Goal: Task Accomplishment & Management: Use online tool/utility

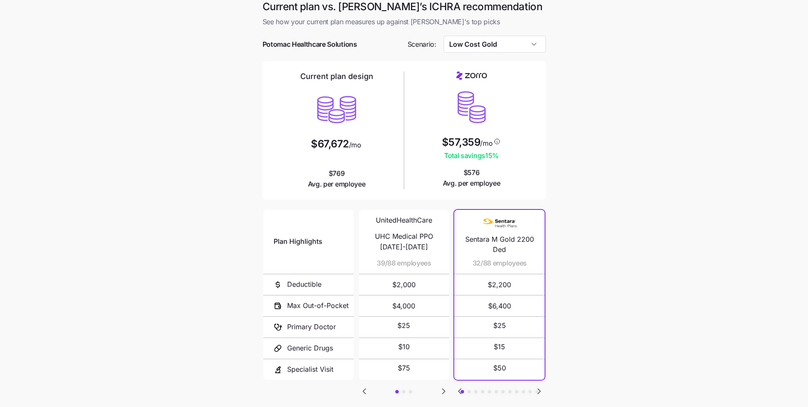
scroll to position [7, 0]
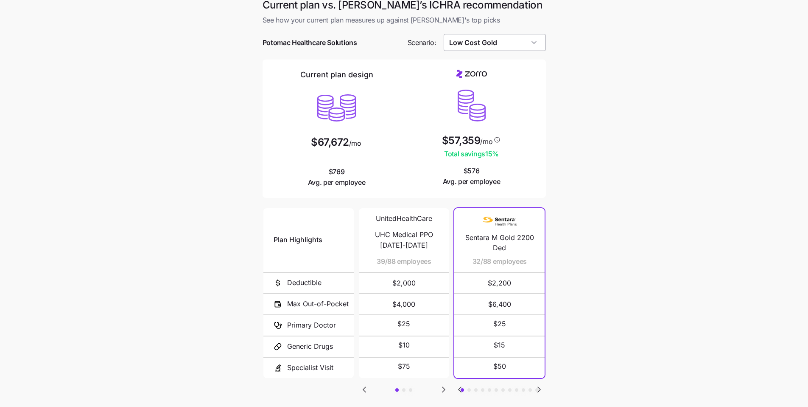
click at [281, 45] on input "Low Cost Gold" at bounding box center [495, 42] width 102 height 17
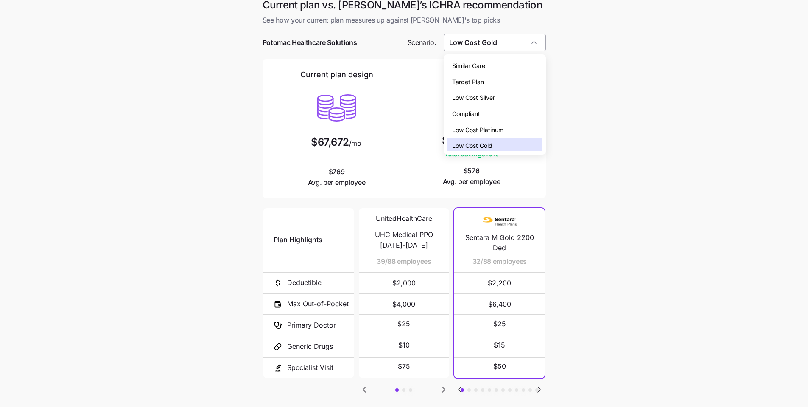
scroll to position [3, 0]
click at [281, 142] on div "Low Cost Gold" at bounding box center [494, 143] width 95 height 16
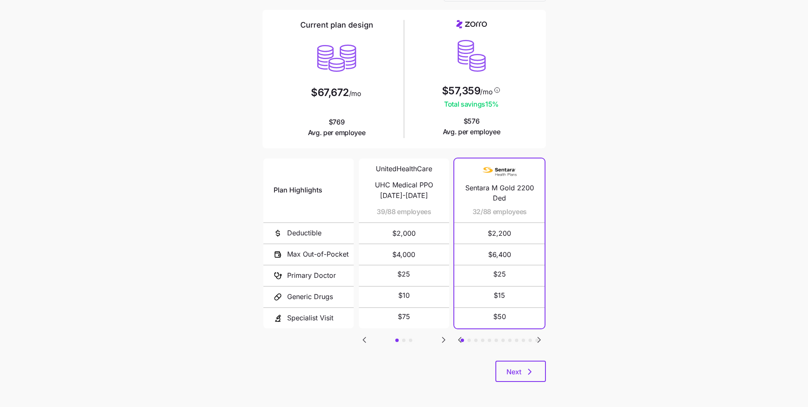
scroll to position [57, 0]
click at [281, 304] on button "Next" at bounding box center [521, 370] width 51 height 21
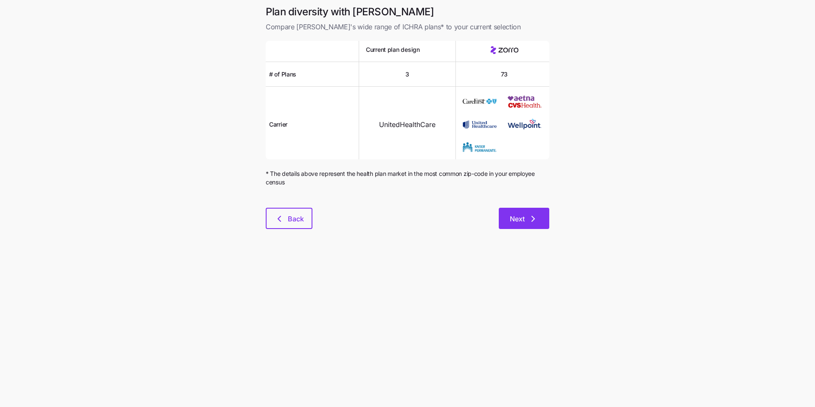
click at [281, 222] on span "Next" at bounding box center [517, 218] width 15 height 10
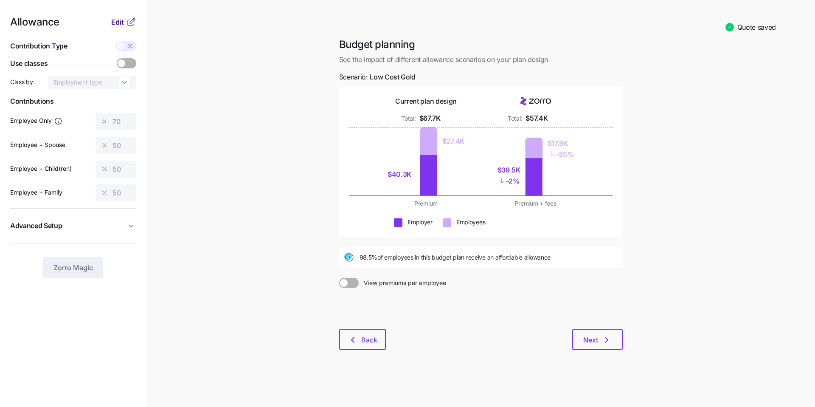
click at [116, 24] on span "Edit" at bounding box center [117, 22] width 13 height 10
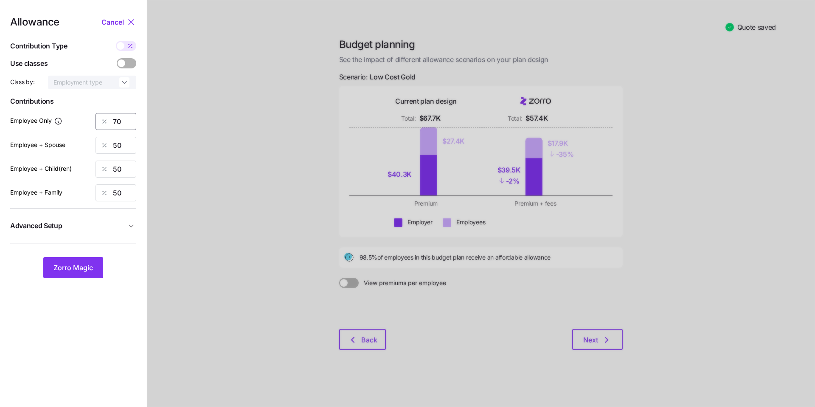
drag, startPoint x: 127, startPoint y: 119, endPoint x: 104, endPoint y: 116, distance: 23.9
click at [104, 116] on div "70" at bounding box center [115, 121] width 41 height 17
type input "60"
click at [92, 271] on span "Zorro Magic" at bounding box center [72, 267] width 39 height 10
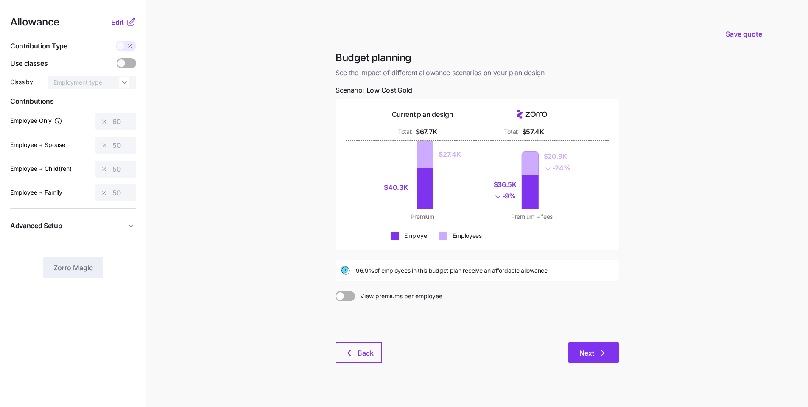
click at [281, 304] on button "Next" at bounding box center [594, 352] width 51 height 21
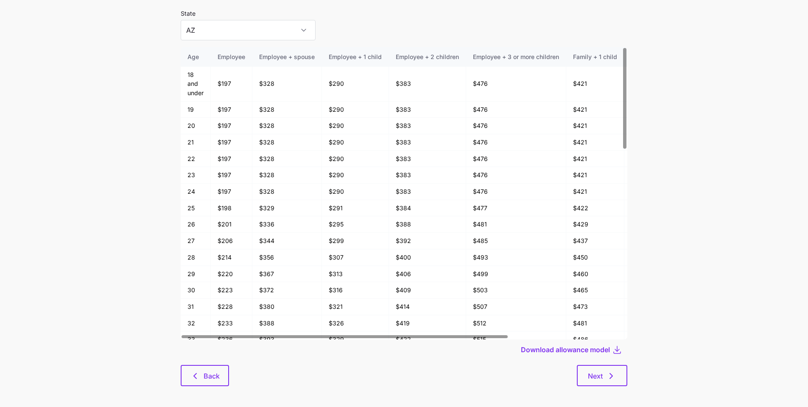
scroll to position [45, 0]
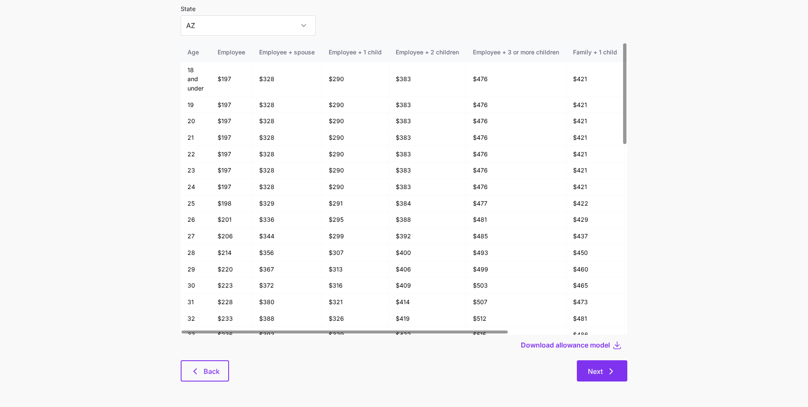
click at [281, 304] on icon "button" at bounding box center [611, 371] width 10 height 10
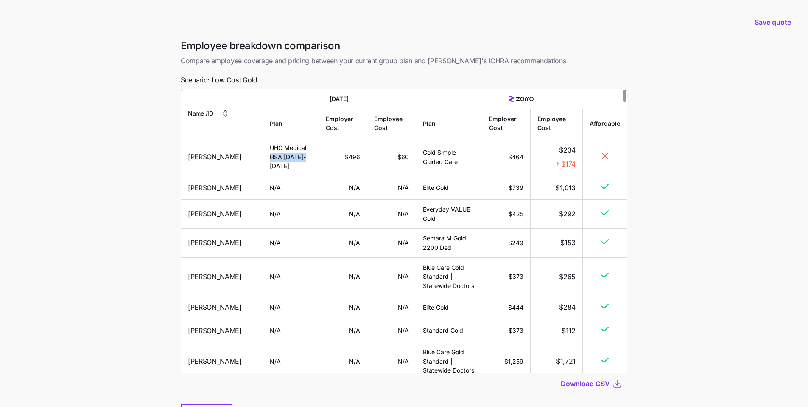
drag, startPoint x: 249, startPoint y: 162, endPoint x: 287, endPoint y: 156, distance: 38.7
click at [281, 156] on td "UHC Medical HSA 2024-2025" at bounding box center [291, 157] width 56 height 38
drag, startPoint x: 332, startPoint y: 156, endPoint x: 390, endPoint y: 160, distance: 58.2
click at [281, 160] on tr "Tonya Madison UHC Medical HSA 2024-2025 $496 $60 Gold Simple Guided Care $464 $…" at bounding box center [404, 157] width 446 height 38
drag, startPoint x: 261, startPoint y: 81, endPoint x: 184, endPoint y: 78, distance: 76.9
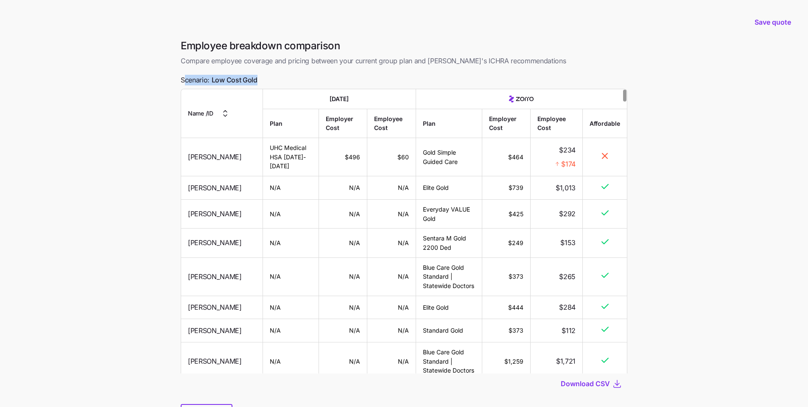
click at [184, 78] on div "Employee breakdown comparison Compare employee coverage and pricing between you…" at bounding box center [404, 237] width 460 height 396
drag, startPoint x: 431, startPoint y: 160, endPoint x: 412, endPoint y: 146, distance: 24.0
click at [281, 146] on td "Gold Simple Guided Care" at bounding box center [449, 157] width 67 height 38
drag, startPoint x: 443, startPoint y: 159, endPoint x: 486, endPoint y: 160, distance: 43.3
click at [281, 159] on td "Gold Simple Guided Care" at bounding box center [449, 157] width 67 height 38
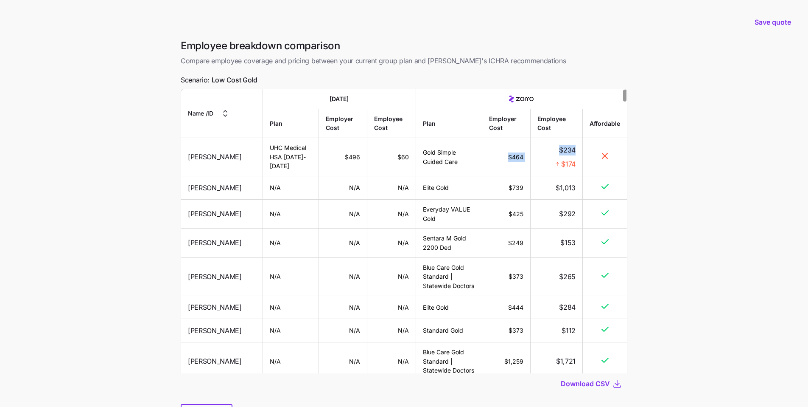
drag, startPoint x: 497, startPoint y: 154, endPoint x: 531, endPoint y: 156, distance: 34.8
click at [281, 156] on tr "Tonya Madison UHC Medical HSA 2024-2025 $496 $60 Gold Simple Guided Care $464 $…" at bounding box center [404, 157] width 446 height 38
click at [281, 250] on main "Save quote Employee breakdown comparison Compare employee coverage and pricing …" at bounding box center [404, 225] width 808 height 450
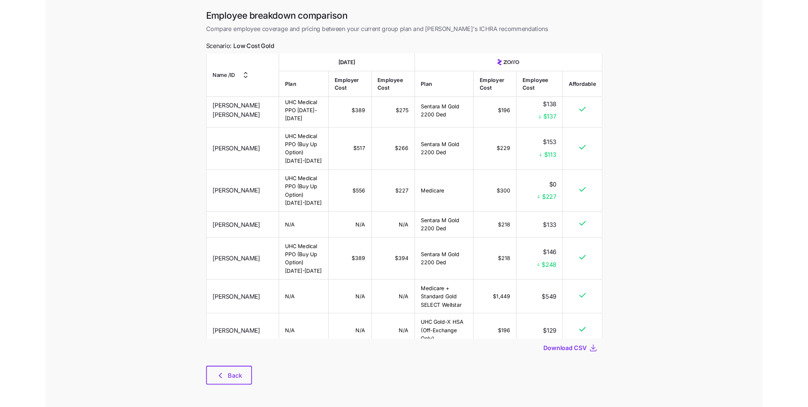
scroll to position [634, 0]
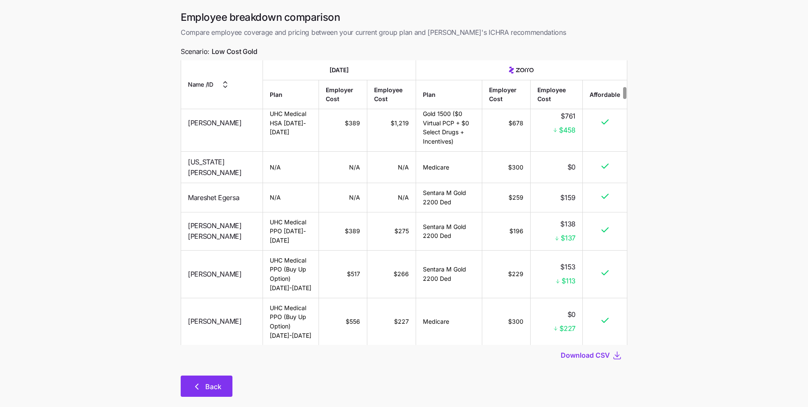
click at [220, 304] on button "Back" at bounding box center [207, 385] width 52 height 21
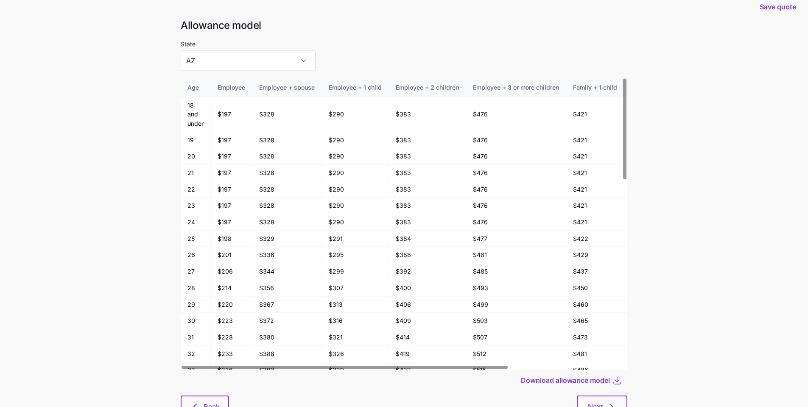
scroll to position [12, 0]
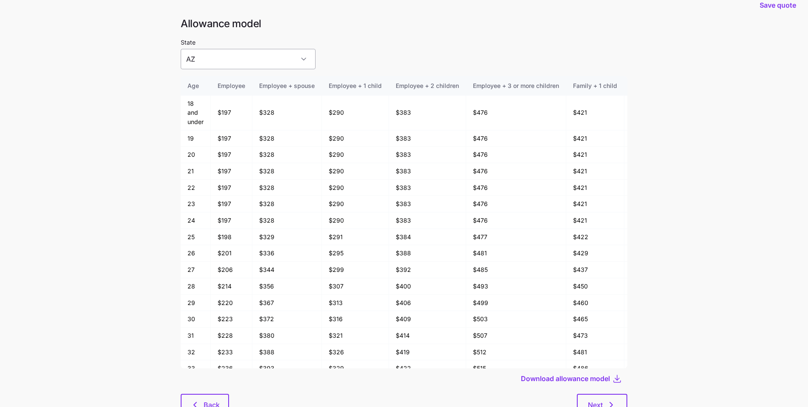
click at [275, 58] on input "AZ" at bounding box center [248, 59] width 135 height 20
click at [281, 36] on div at bounding box center [404, 33] width 447 height 7
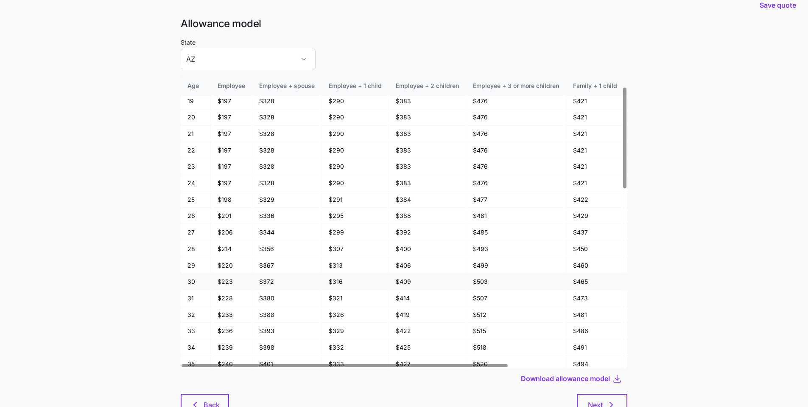
scroll to position [42, 0]
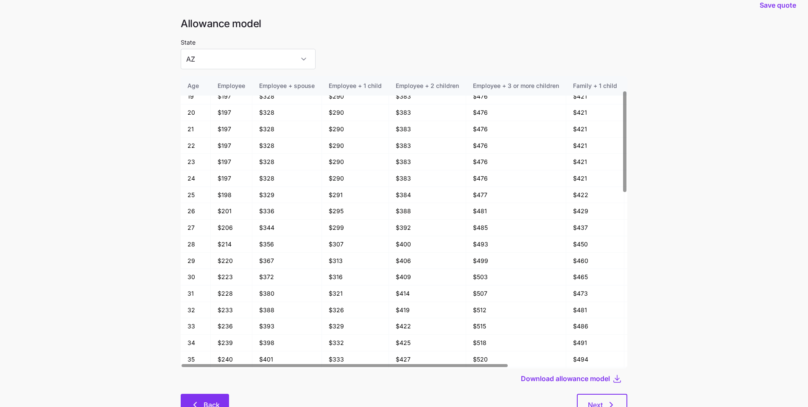
click at [222, 304] on button "Back" at bounding box center [205, 403] width 48 height 21
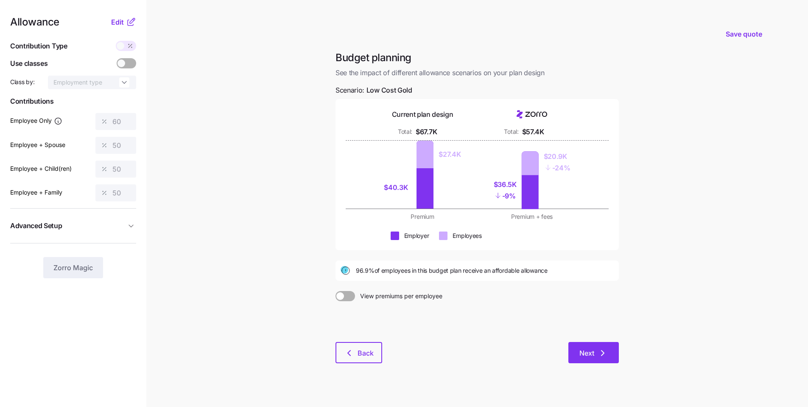
click at [281, 304] on span "Next" at bounding box center [587, 353] width 15 height 10
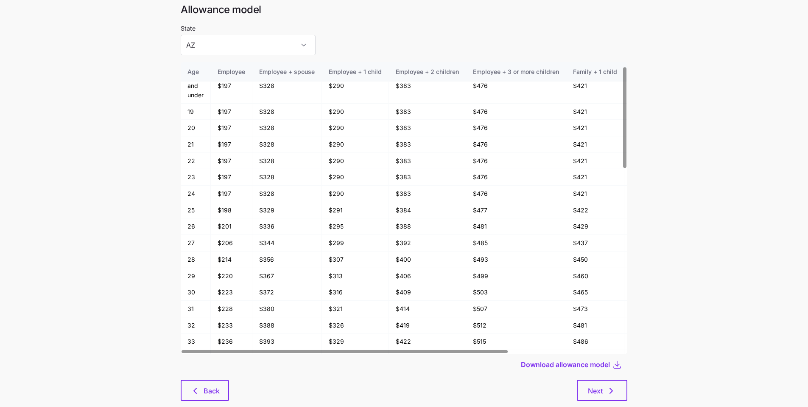
scroll to position [32, 0]
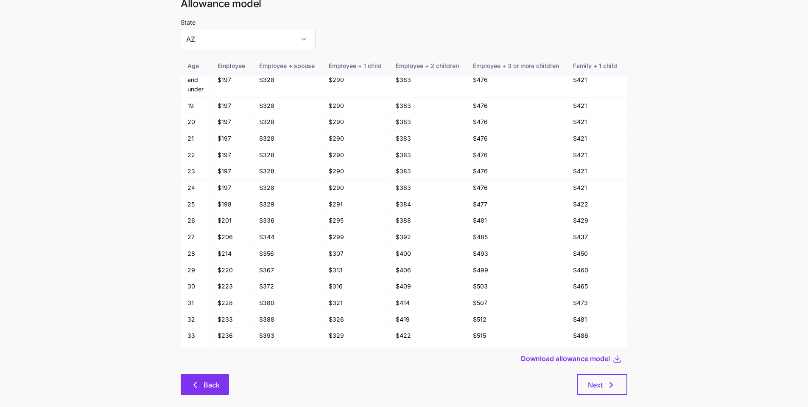
click at [219, 304] on span "Back" at bounding box center [212, 384] width 16 height 10
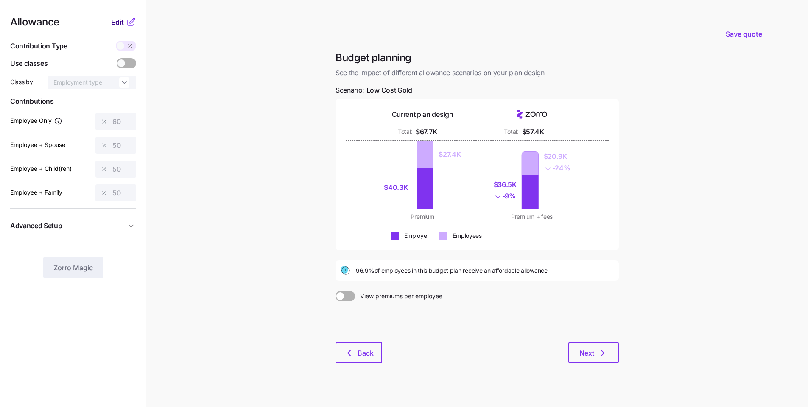
click at [115, 22] on span "Edit" at bounding box center [117, 22] width 13 height 10
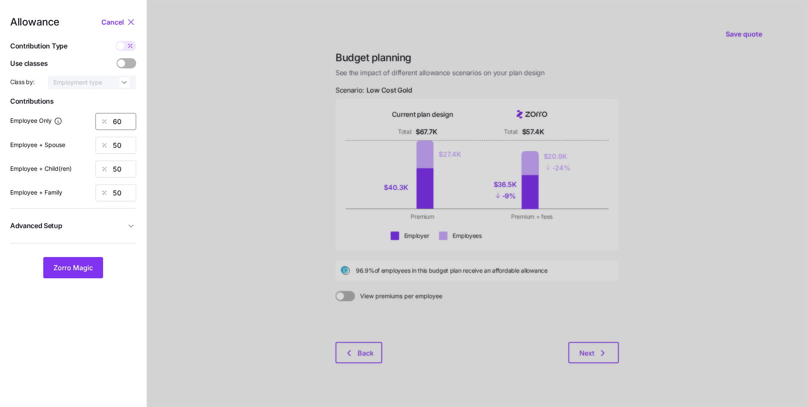
drag, startPoint x: 110, startPoint y: 117, endPoint x: 103, endPoint y: 115, distance: 7.4
click at [103, 115] on div "60" at bounding box center [115, 121] width 41 height 17
type input "70"
drag, startPoint x: 74, startPoint y: 271, endPoint x: 80, endPoint y: 269, distance: 6.9
click at [74, 271] on span "Zorro Magic" at bounding box center [72, 267] width 39 height 10
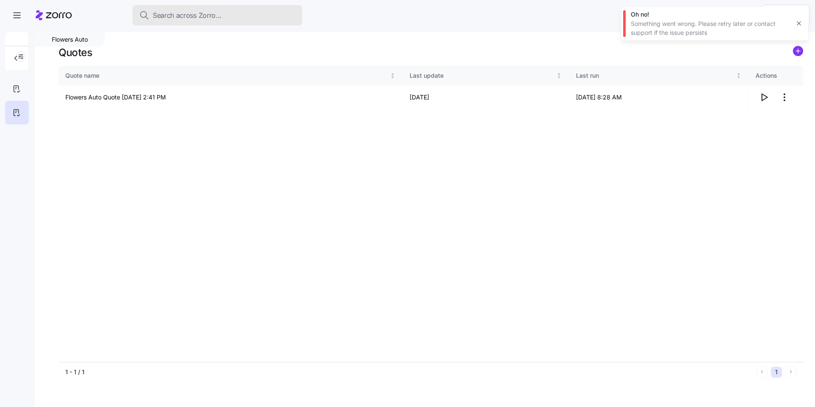
click at [194, 16] on span "Search across Zorro..." at bounding box center [187, 15] width 69 height 11
click at [192, 21] on button "Search across Zorro..." at bounding box center [217, 15] width 170 height 20
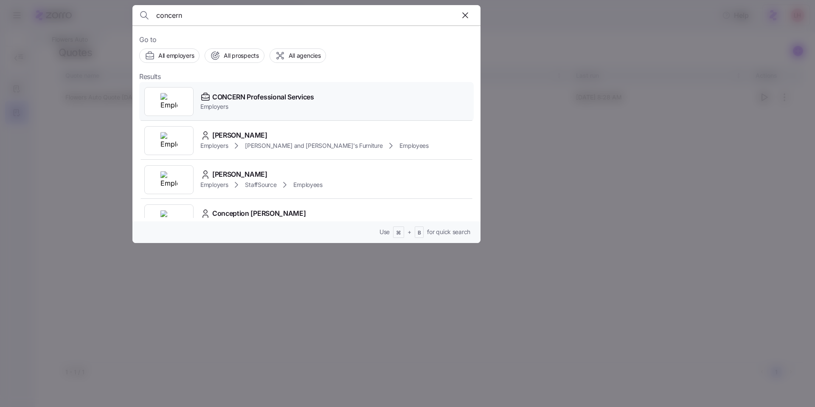
type input "concern"
click at [269, 100] on span "CONCERN Professional Services" at bounding box center [263, 97] width 102 height 11
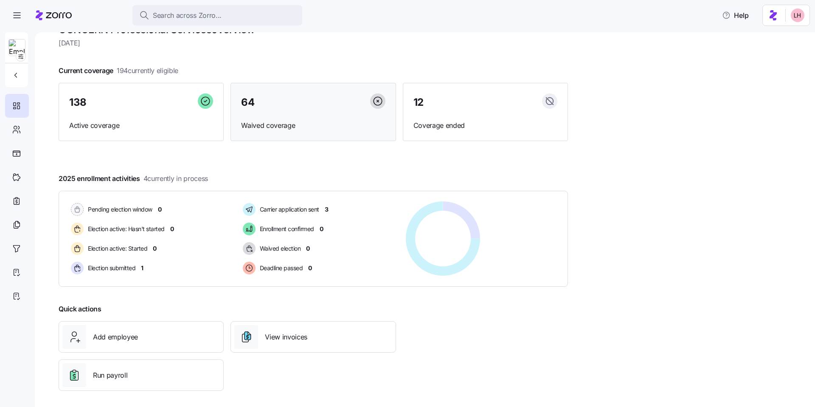
scroll to position [27, 0]
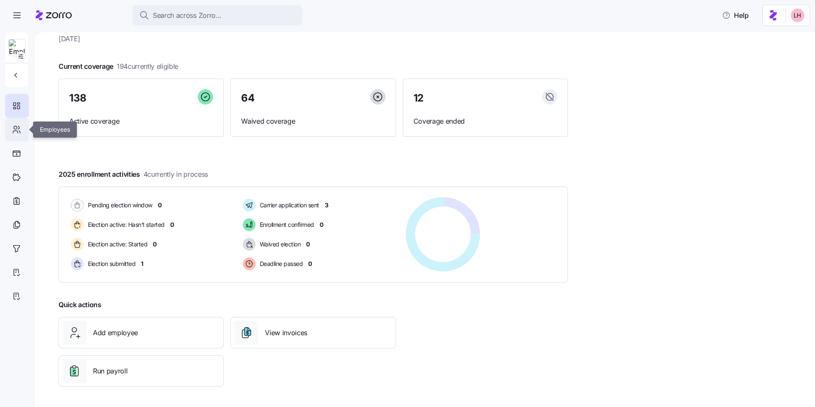
click at [16, 131] on icon at bounding box center [16, 129] width 9 height 10
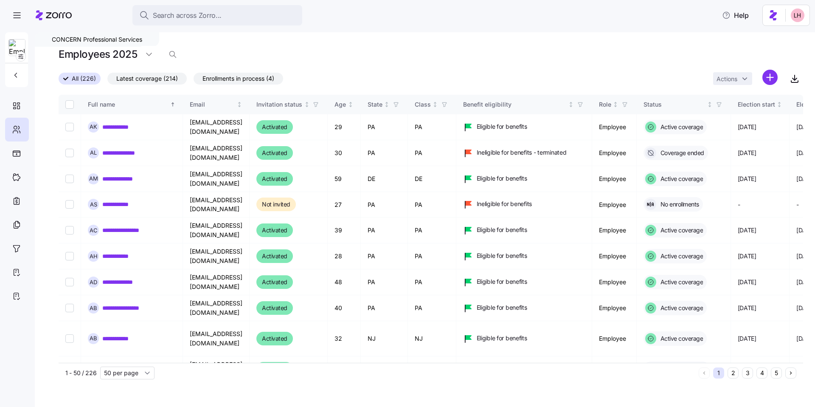
click at [80, 41] on div "CONCERN Professional Services" at bounding box center [97, 39] width 124 height 14
click at [13, 80] on button "button" at bounding box center [16, 75] width 17 height 17
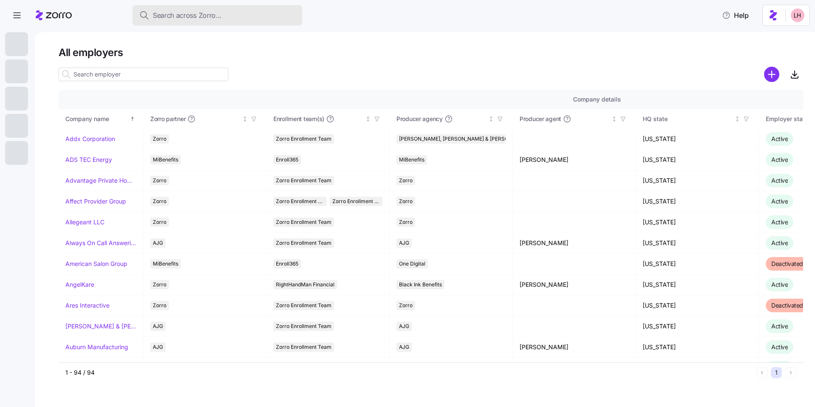
click at [180, 20] on span "Search across Zorro..." at bounding box center [187, 15] width 69 height 11
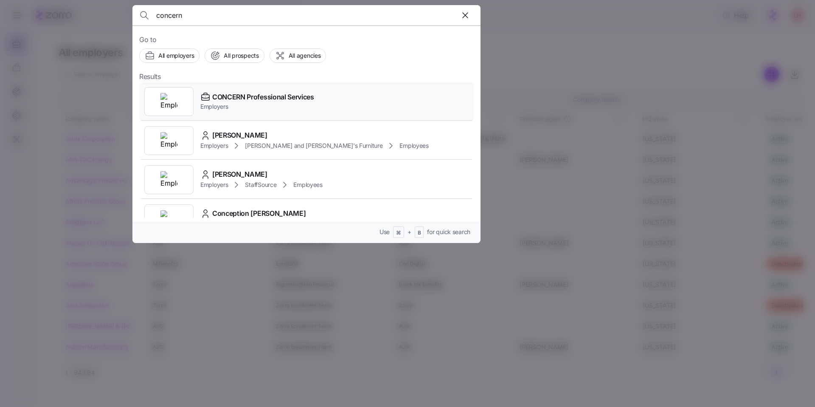
type input "concern"
click at [254, 95] on span "CONCERN Professional Services" at bounding box center [263, 97] width 102 height 11
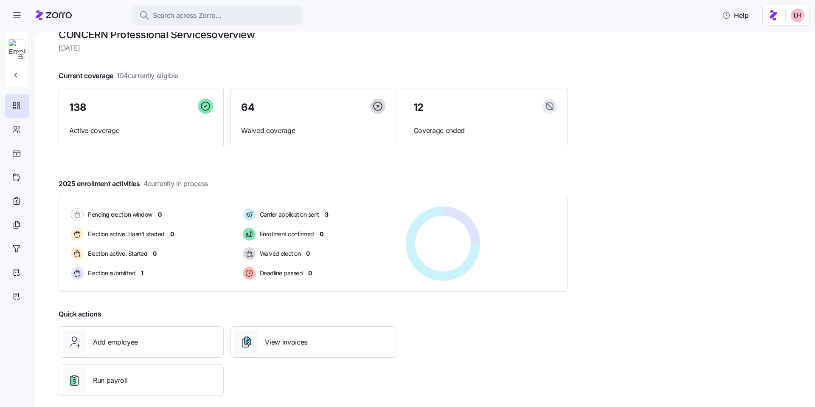
scroll to position [22, 0]
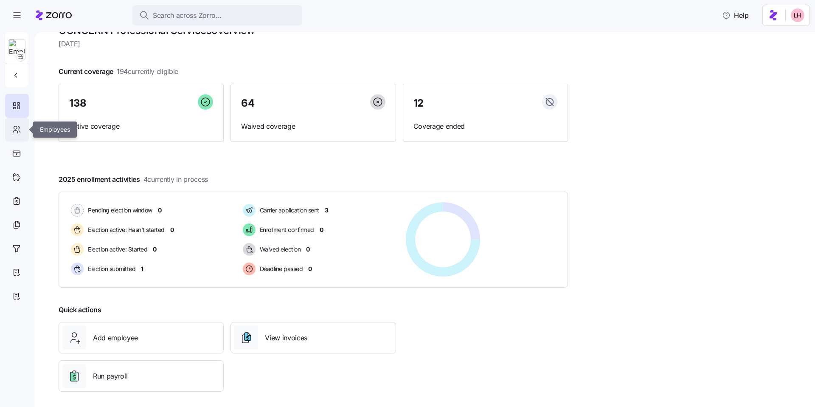
click at [17, 129] on icon at bounding box center [16, 129] width 9 height 10
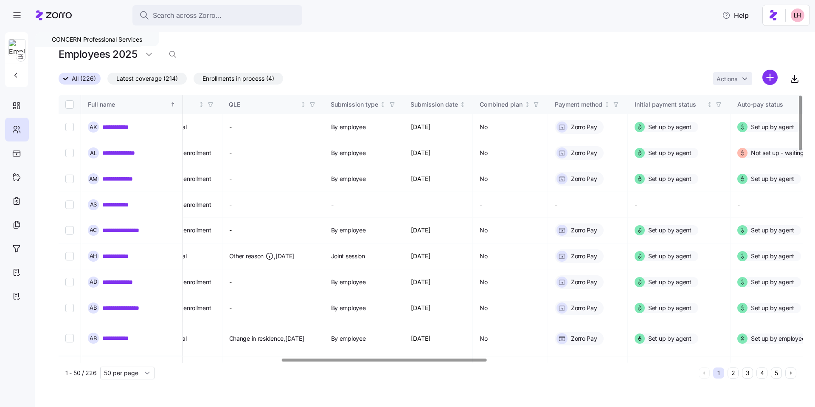
click at [469, 361] on div at bounding box center [384, 359] width 205 height 3
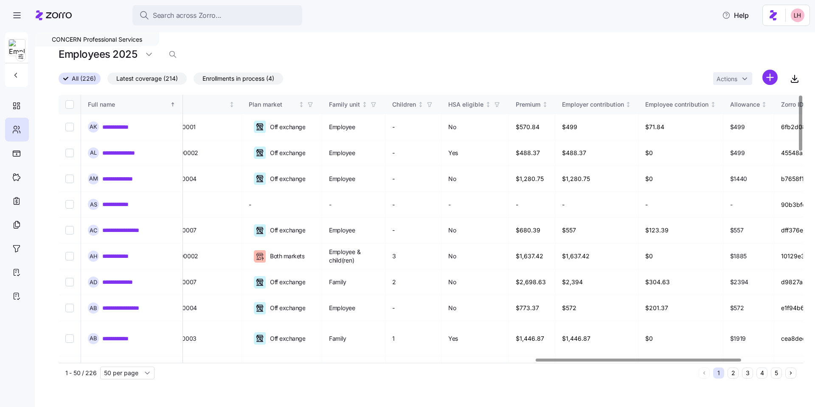
scroll to position [0, 1734]
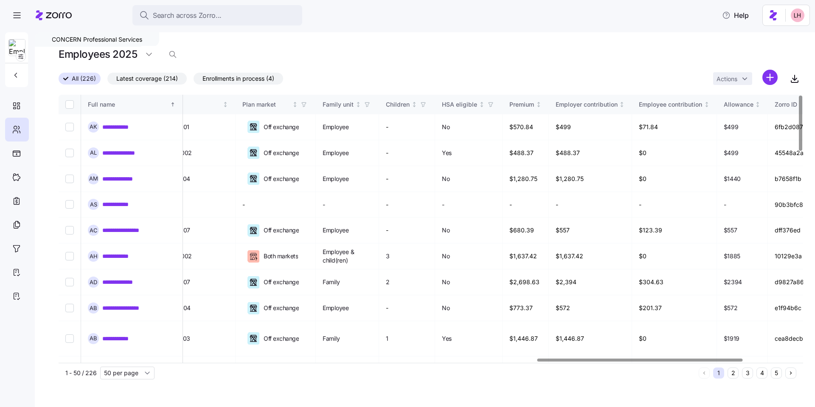
click at [738, 358] on div at bounding box center [639, 359] width 205 height 3
click at [121, 129] on link "**********" at bounding box center [120, 127] width 37 height 8
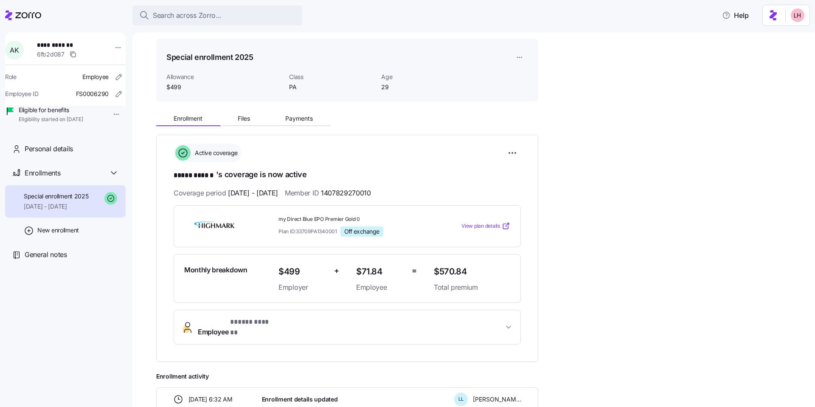
scroll to position [38, 0]
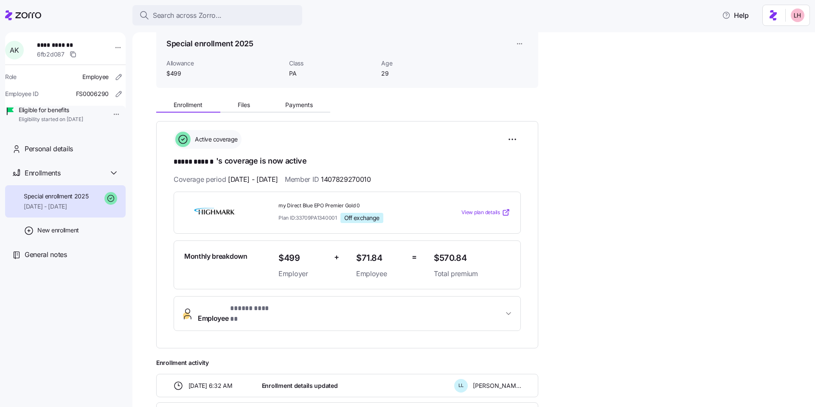
click at [480, 211] on span "View plan details" at bounding box center [480, 212] width 39 height 8
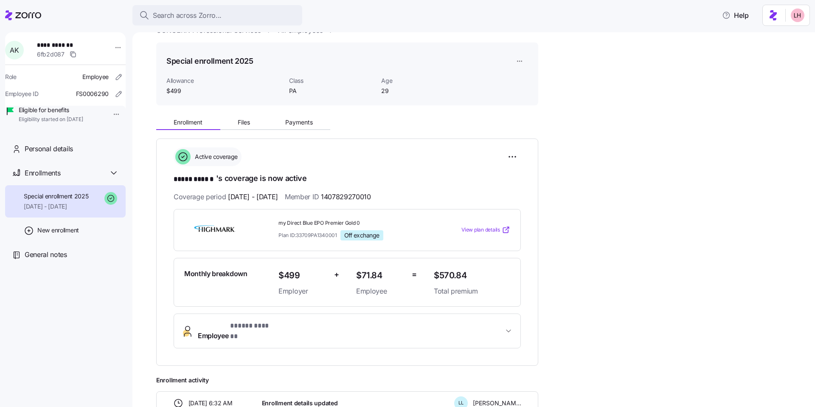
scroll to position [18, 0]
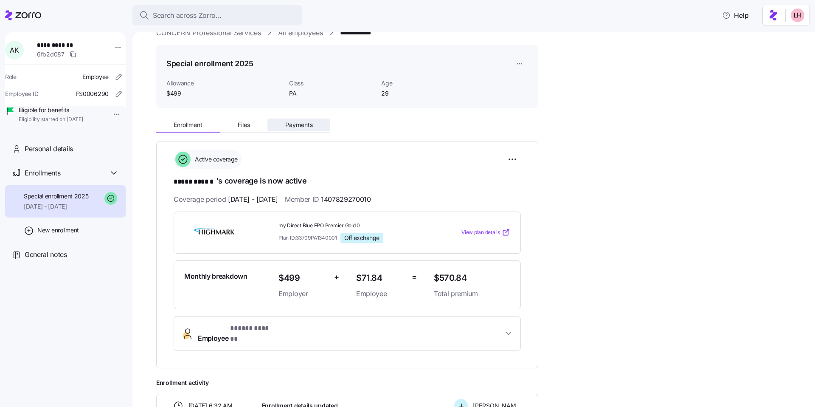
click at [304, 126] on span "Payments" at bounding box center [299, 125] width 28 height 6
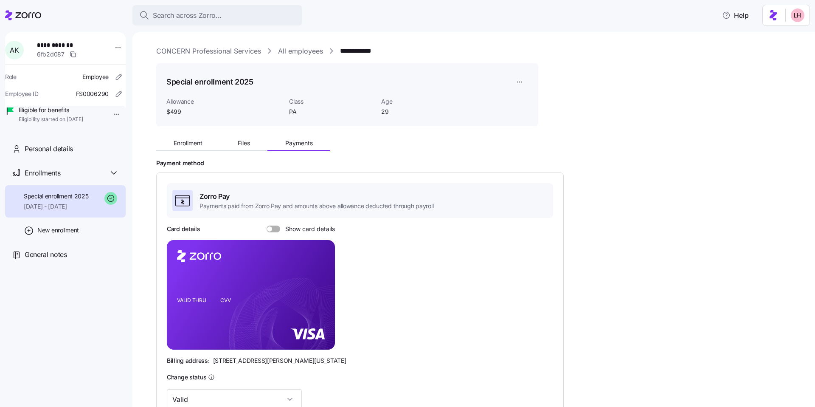
click at [243, 51] on link "CONCERN Professional Services" at bounding box center [208, 51] width 105 height 11
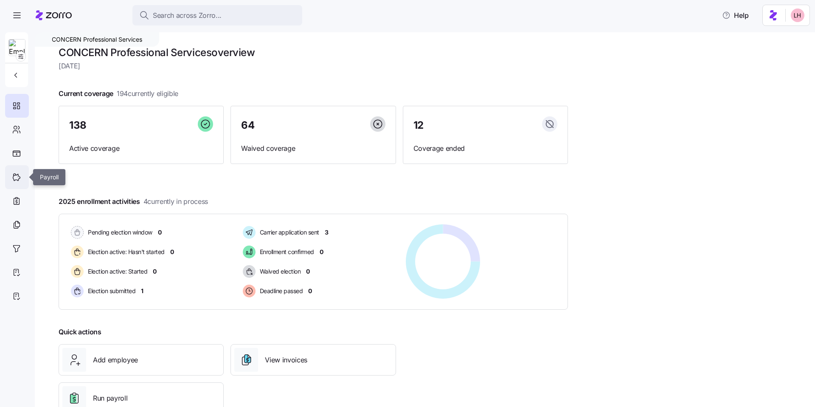
click at [13, 177] on icon at bounding box center [16, 177] width 9 height 10
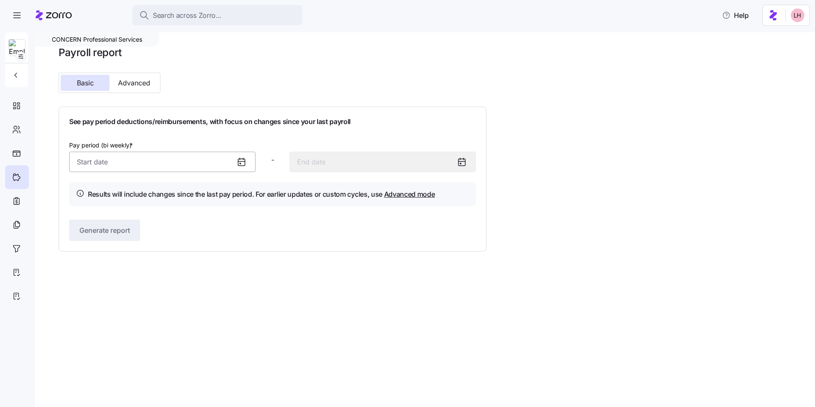
click at [167, 166] on input "Pay period (bi weekly) *" at bounding box center [162, 162] width 186 height 20
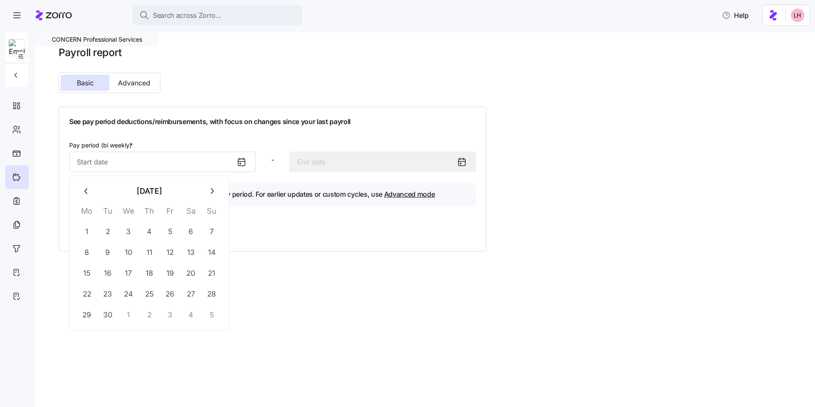
click at [89, 196] on button "button" at bounding box center [86, 191] width 20 height 20
click at [170, 231] on button "1" at bounding box center [170, 231] width 20 height 20
type input "[DATE]"
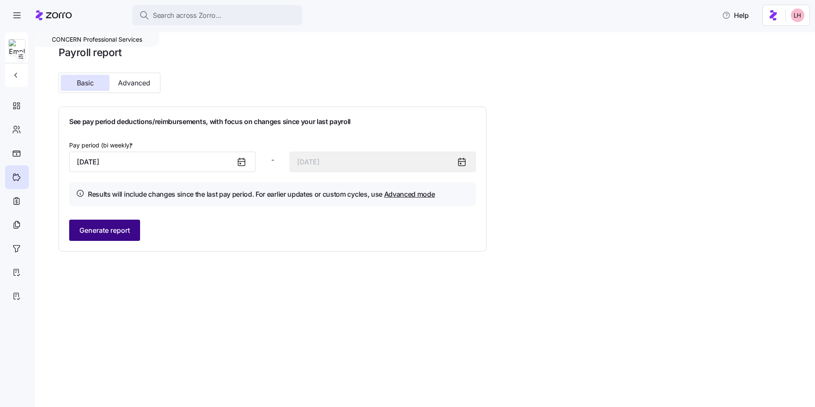
click at [121, 226] on span "Generate report" at bounding box center [104, 230] width 51 height 10
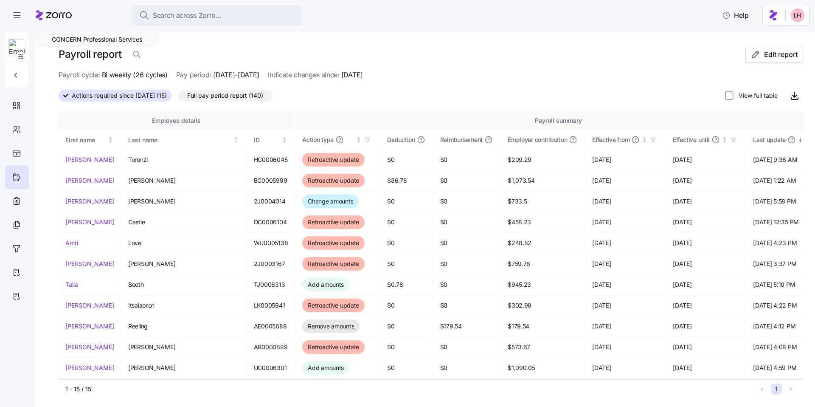
click at [249, 95] on span "Full pay period report (140)" at bounding box center [225, 95] width 76 height 11
click at [178, 98] on input "Full pay period report (140)" at bounding box center [178, 98] width 0 height 0
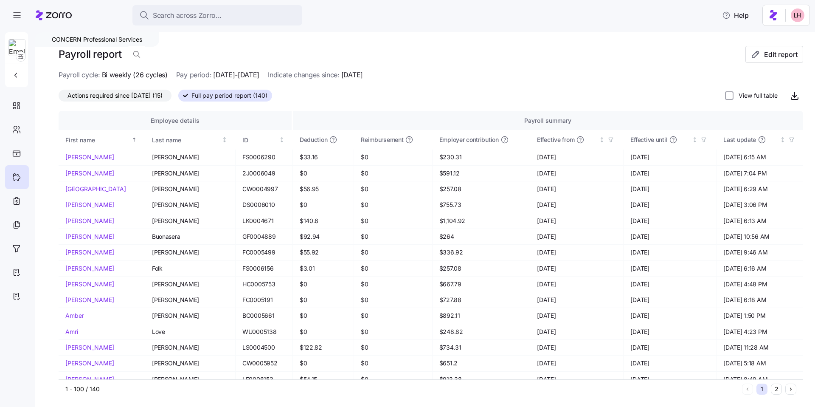
click at [132, 95] on span "Actions required since [DATE] (15)" at bounding box center [114, 95] width 95 height 11
click at [59, 98] on input "Actions required since [DATE] (15)" at bounding box center [59, 98] width 0 height 0
